Goal: Book appointment/travel/reservation

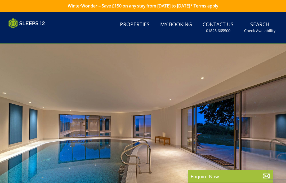
click at [144, 26] on link "Properties" at bounding box center [135, 25] width 34 height 12
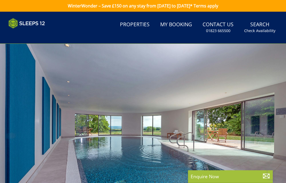
click at [265, 30] on small "Check Availability" at bounding box center [259, 30] width 31 height 5
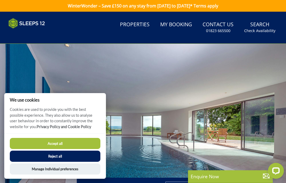
click at [83, 146] on button "Accept all" at bounding box center [55, 143] width 91 height 11
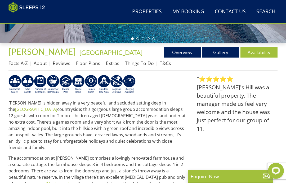
click at [263, 53] on link "Availability" at bounding box center [258, 52] width 37 height 11
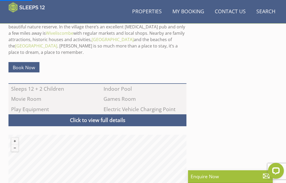
scroll to position [261, 0]
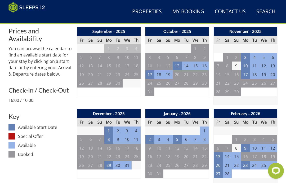
scroll to position [194, 0]
